Goal: Go to known website: Access a specific website the user already knows

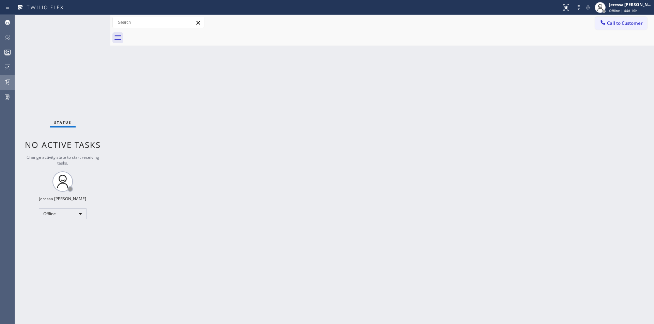
click at [10, 82] on icon at bounding box center [8, 82] width 4 height 5
